Goal: Navigation & Orientation: Find specific page/section

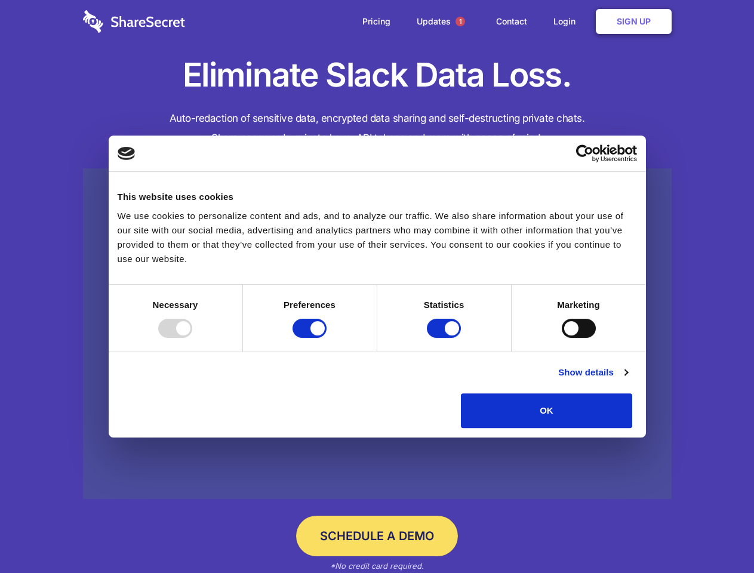
click at [192, 338] on div at bounding box center [175, 328] width 34 height 19
click at [327, 338] on input "Preferences" at bounding box center [309, 328] width 34 height 19
checkbox input "false"
click at [445, 338] on input "Statistics" at bounding box center [444, 328] width 34 height 19
checkbox input "false"
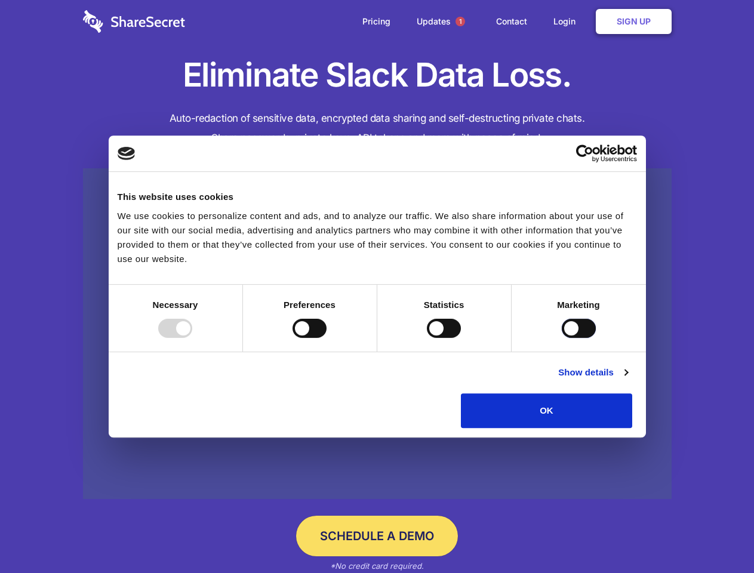
click at [562, 338] on input "Marketing" at bounding box center [579, 328] width 34 height 19
checkbox input "true"
click at [627, 380] on link "Show details" at bounding box center [592, 372] width 69 height 14
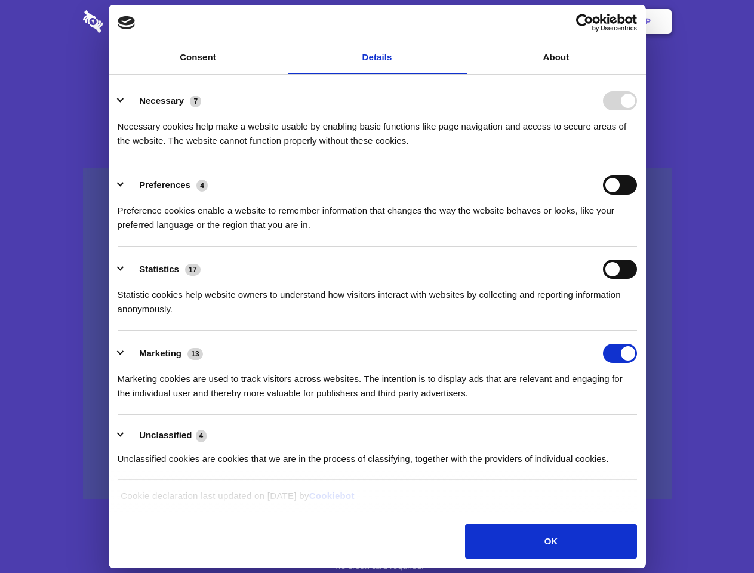
click at [637, 162] on li "Necessary 7 Necessary cookies help make a website usable by enabling basic func…" at bounding box center [377, 120] width 519 height 84
click at [460, 21] on span "1" at bounding box center [460, 22] width 10 height 10
